Goal: Navigation & Orientation: Find specific page/section

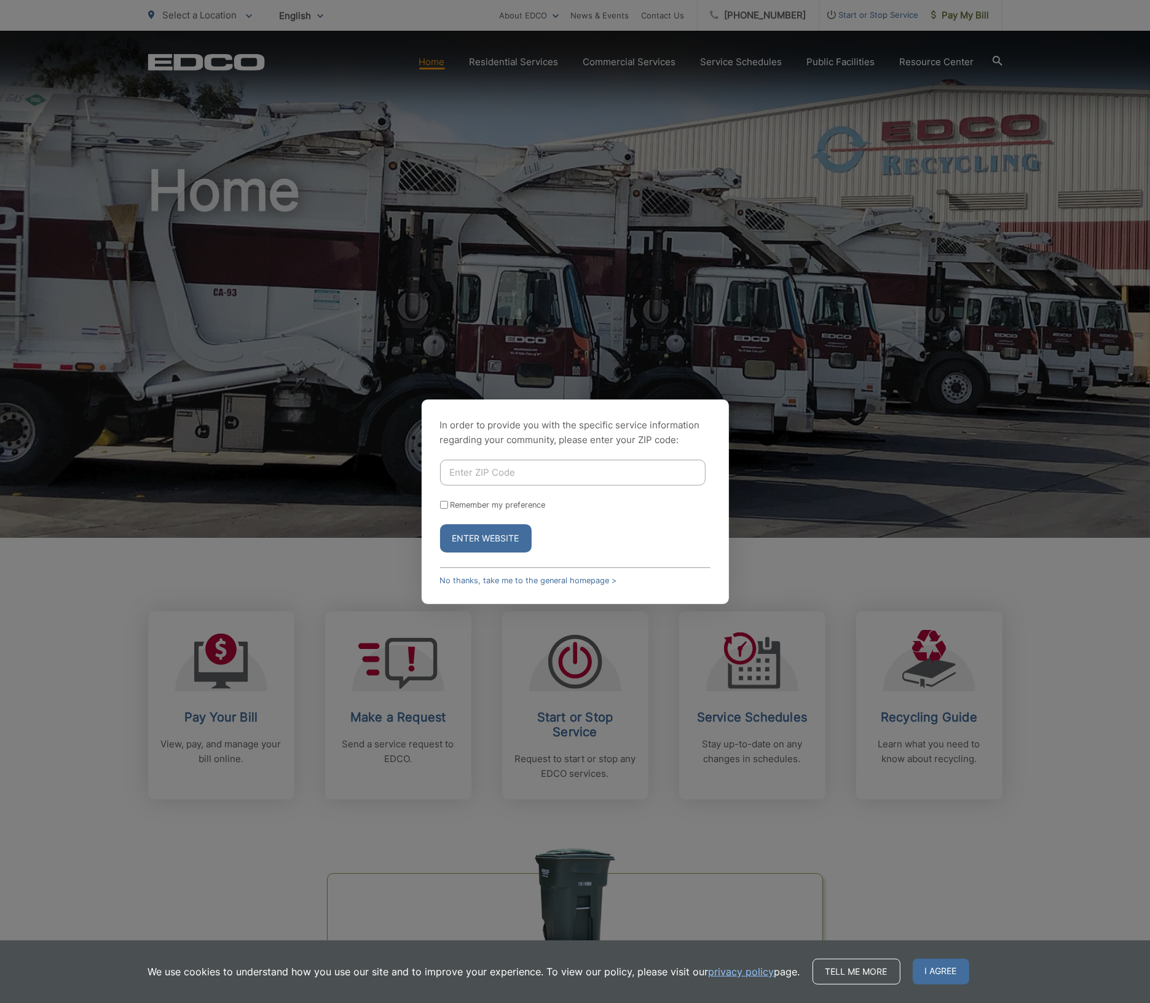
click at [499, 469] on input "Enter ZIP Code" at bounding box center [572, 473] width 265 height 26
type input "90212"
click at [440, 524] on button "Enter Website" at bounding box center [486, 538] width 92 height 28
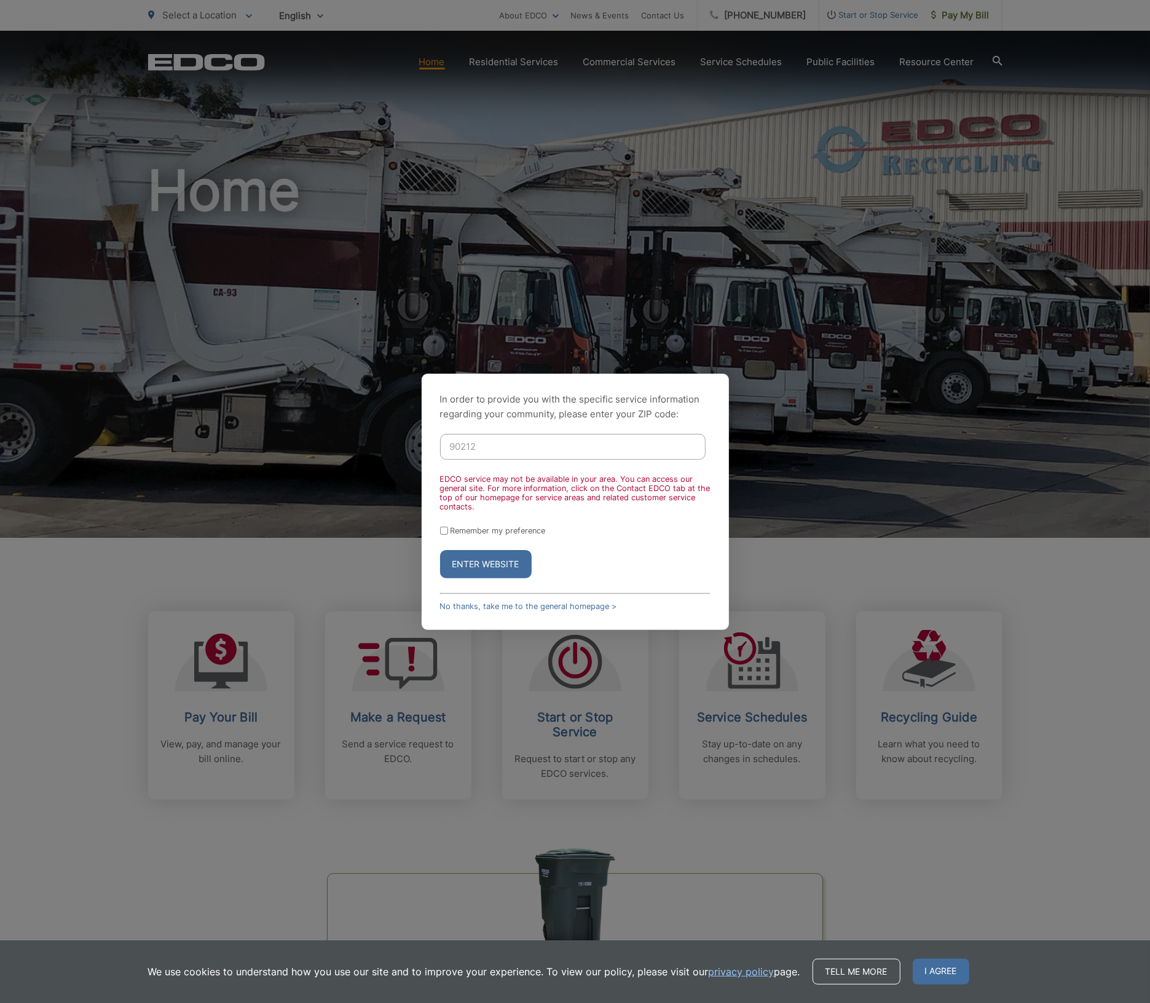
click at [440, 523] on form "90212 EDCO service may not be available in your area. You can access our genera…" at bounding box center [575, 506] width 270 height 144
click at [885, 443] on div "In order to provide you with the specific service information regarding your co…" at bounding box center [575, 501] width 1150 height 1003
click at [733, 317] on div "In order to provide you with the specific service information regarding your co…" at bounding box center [575, 501] width 1150 height 1003
click at [440, 530] on input "Remember my preference" at bounding box center [444, 531] width 8 height 8
checkbox input "true"
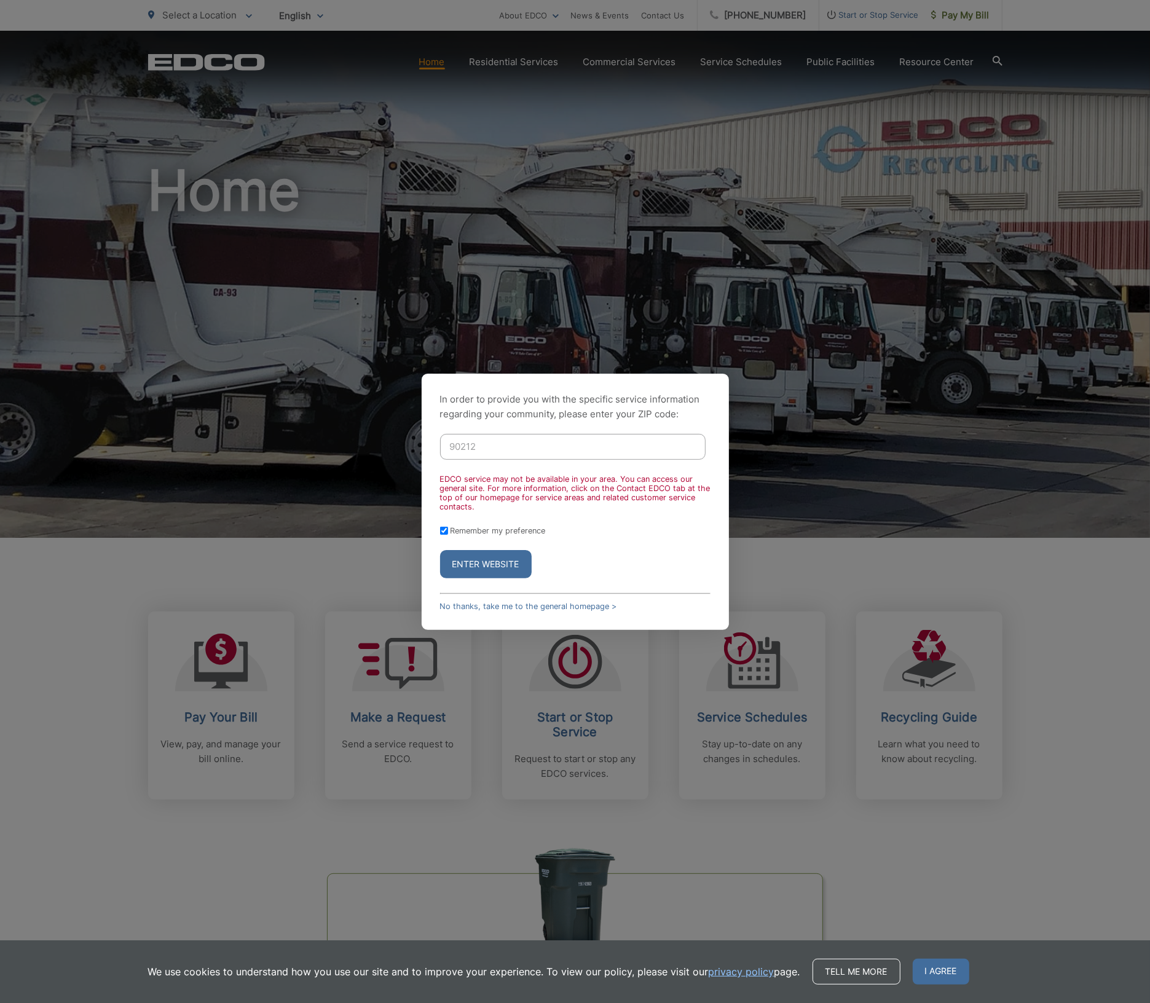
click at [476, 568] on button "Enter Website" at bounding box center [486, 564] width 92 height 28
click at [477, 453] on input "90212" at bounding box center [572, 447] width 265 height 26
click at [953, 968] on span "I agree" at bounding box center [941, 972] width 57 height 26
